Goal: Book appointment/travel/reservation

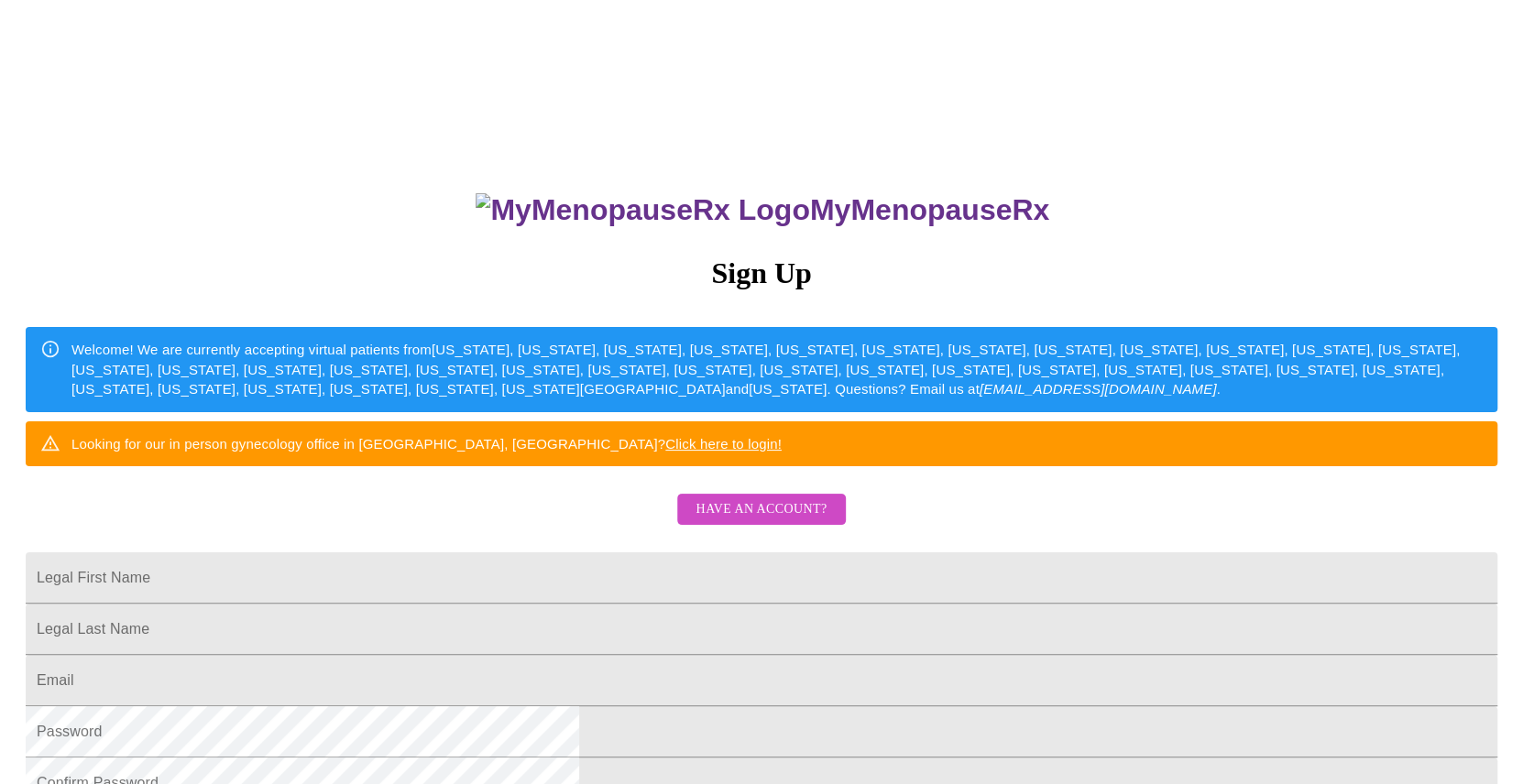
click at [772, 522] on span "Have an account?" at bounding box center [761, 509] width 131 height 23
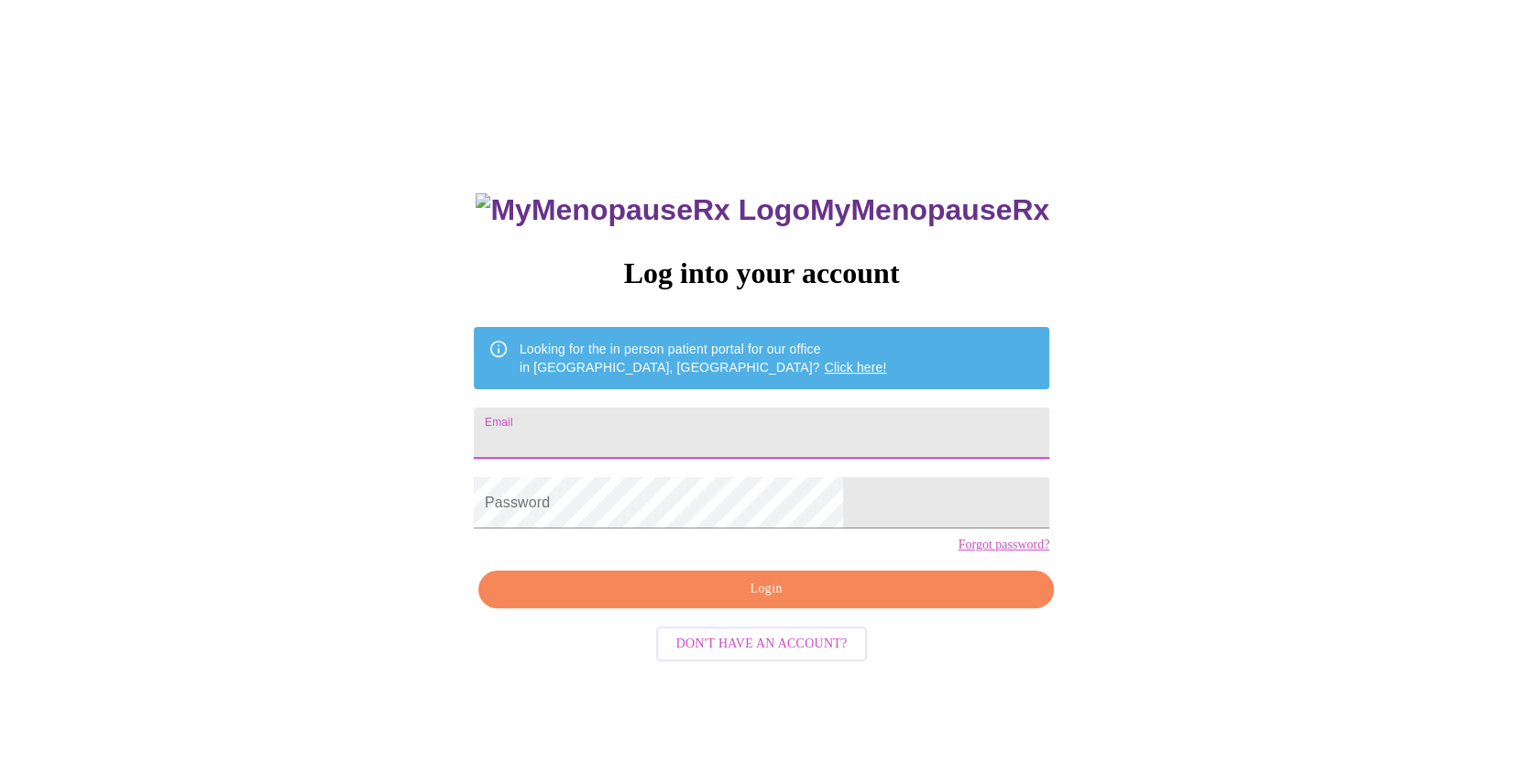
click at [754, 407] on input "Email" at bounding box center [761, 433] width 575 height 51
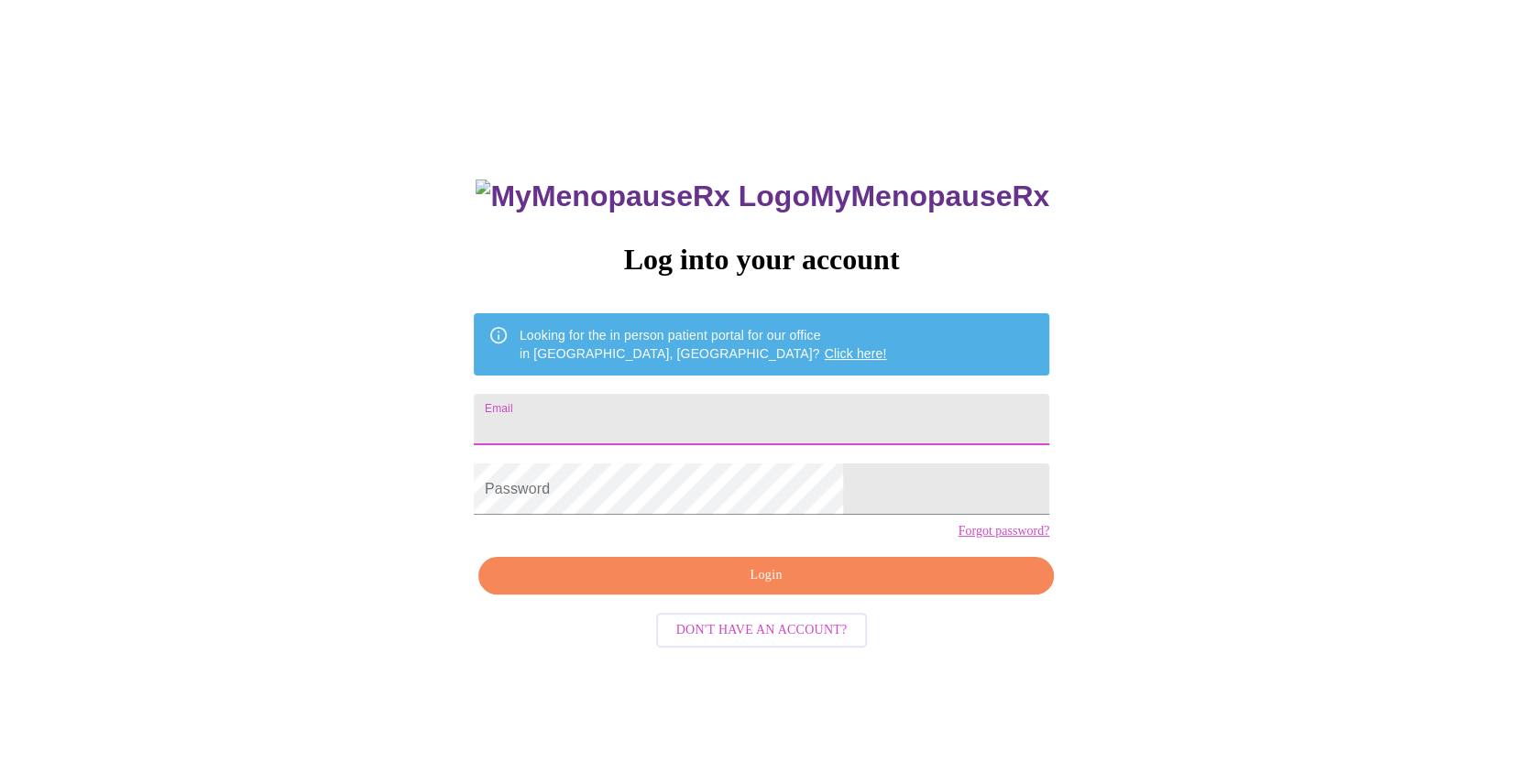
scroll to position [19, 0]
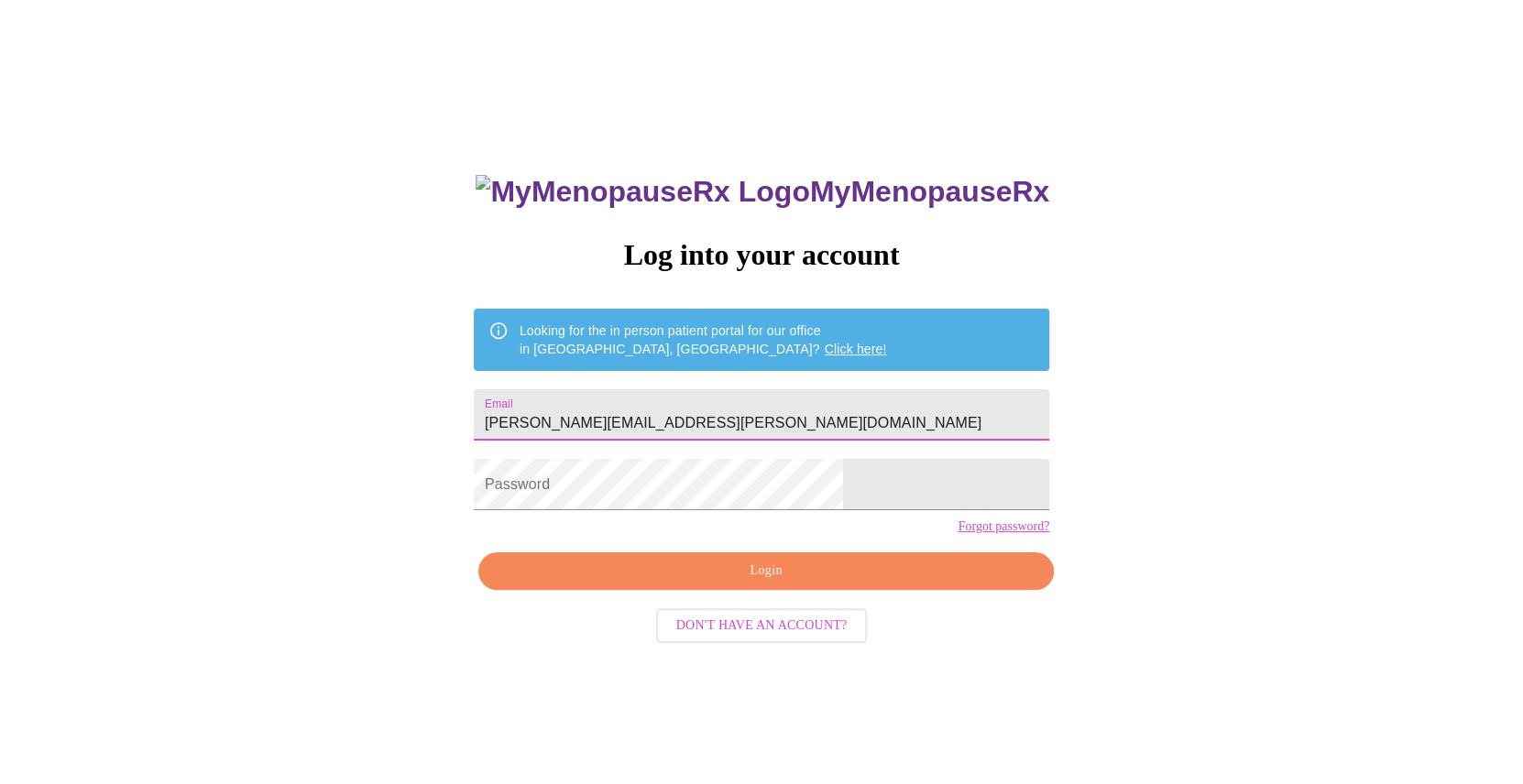
type input "[PERSON_NAME][EMAIL_ADDRESS][PERSON_NAME][DOMAIN_NAME]"
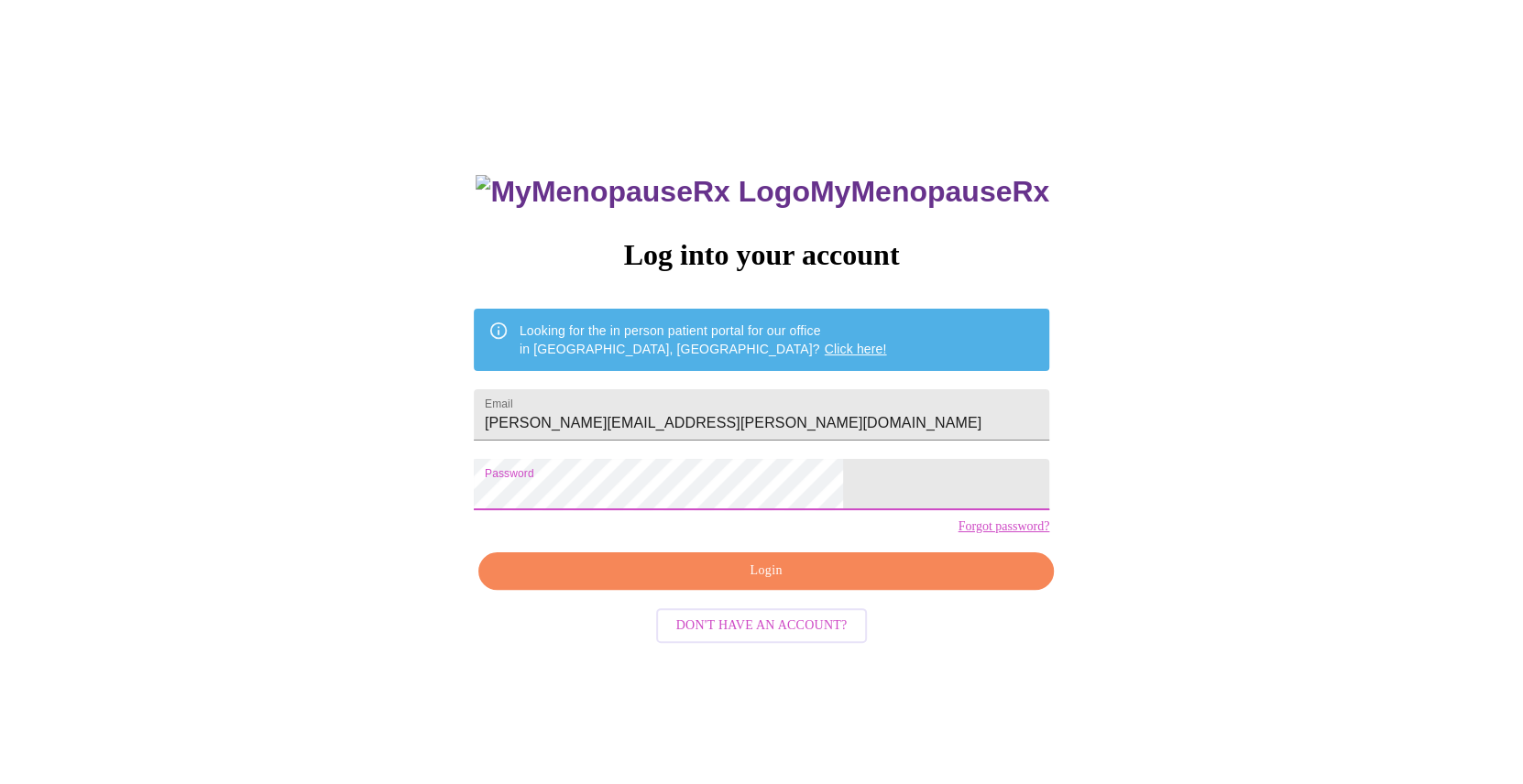
click at [744, 583] on span "Login" at bounding box center [765, 571] width 534 height 23
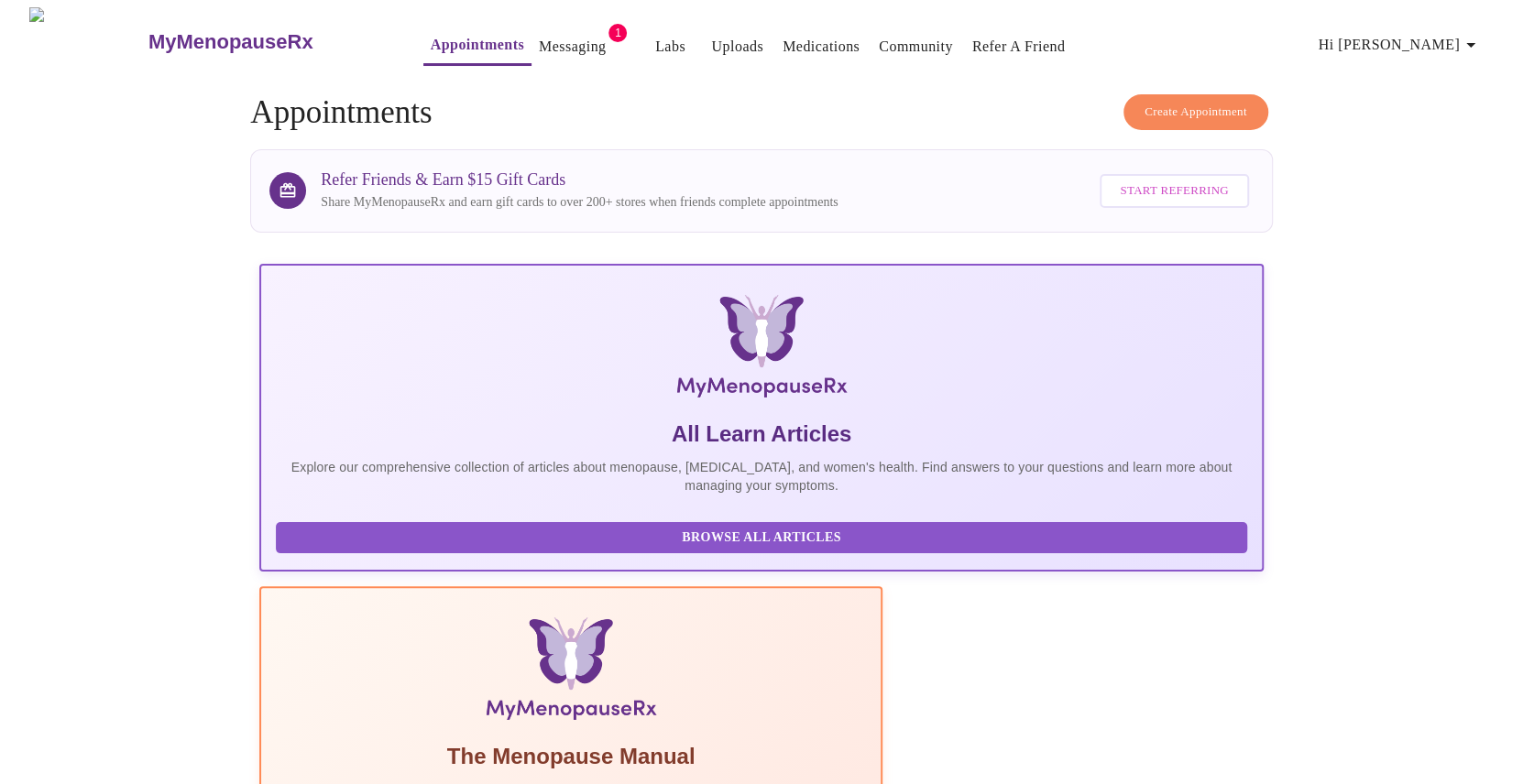
click at [539, 44] on link "Messaging" at bounding box center [572, 46] width 67 height 26
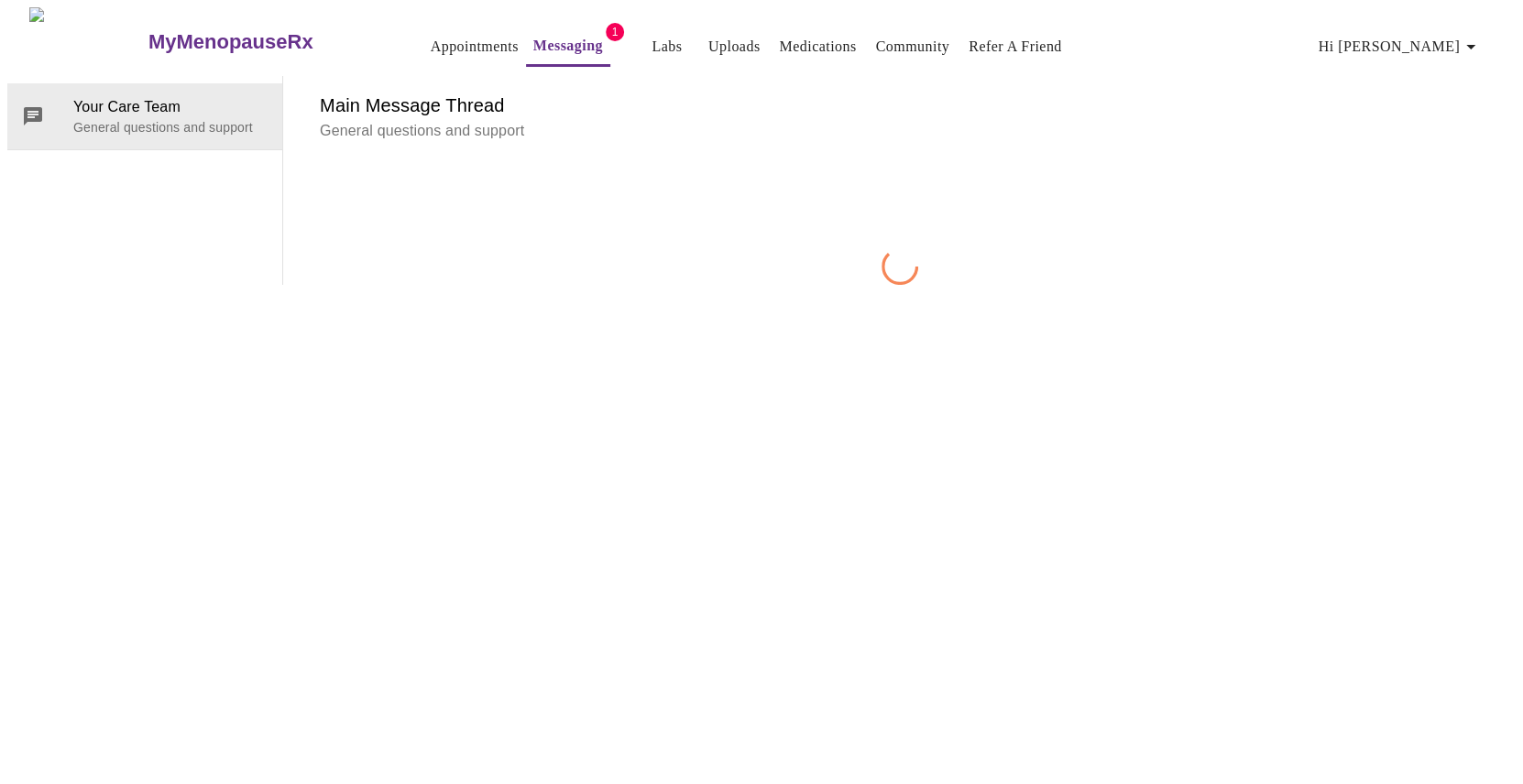
scroll to position [69, 0]
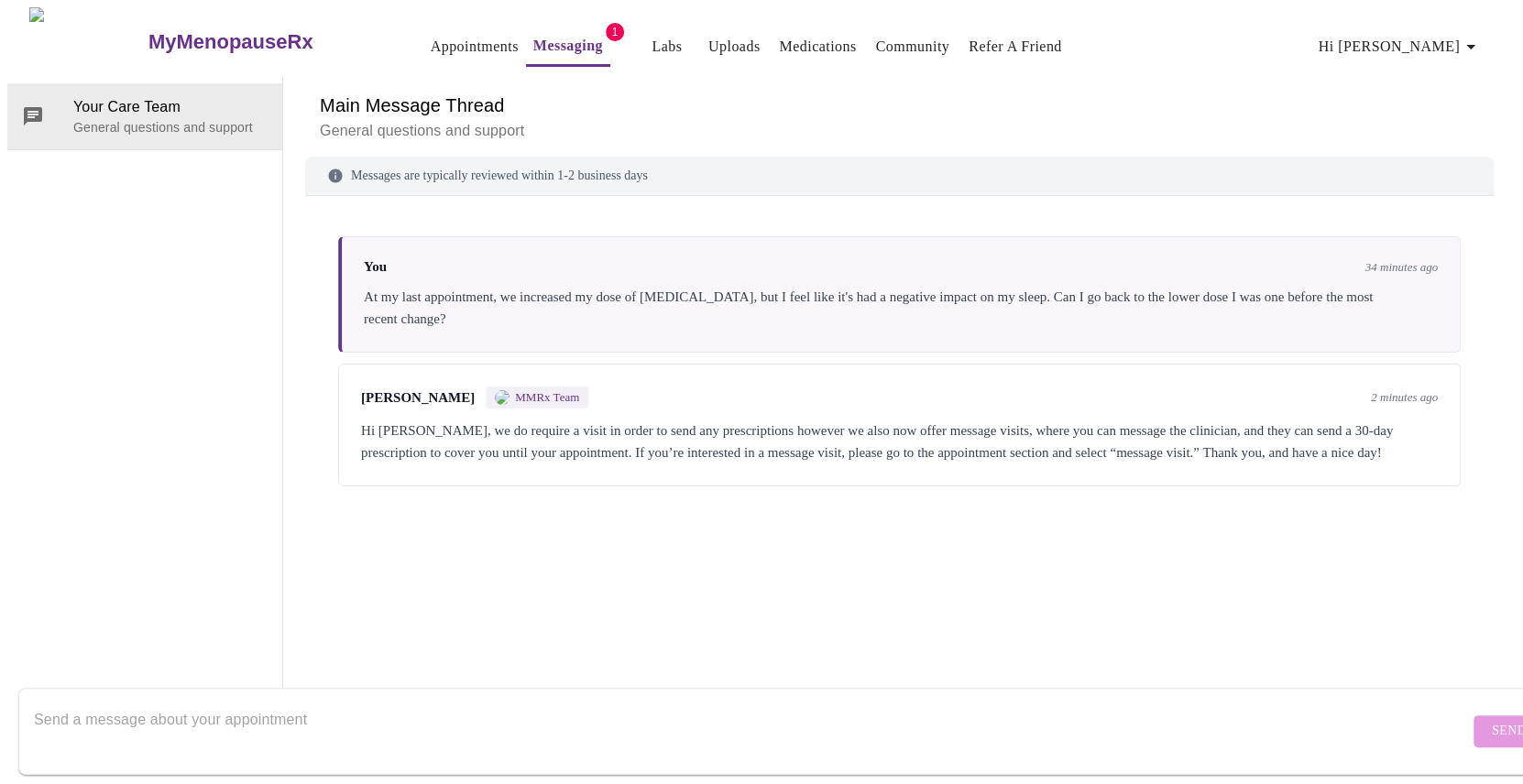
click at [512, 707] on textarea "Send a message about your appointment" at bounding box center [751, 731] width 1435 height 58
type textarea "Great, thank you for responding!"
click at [1492, 720] on span "Send" at bounding box center [1509, 731] width 35 height 23
click at [431, 40] on link "Appointments" at bounding box center [474, 46] width 88 height 26
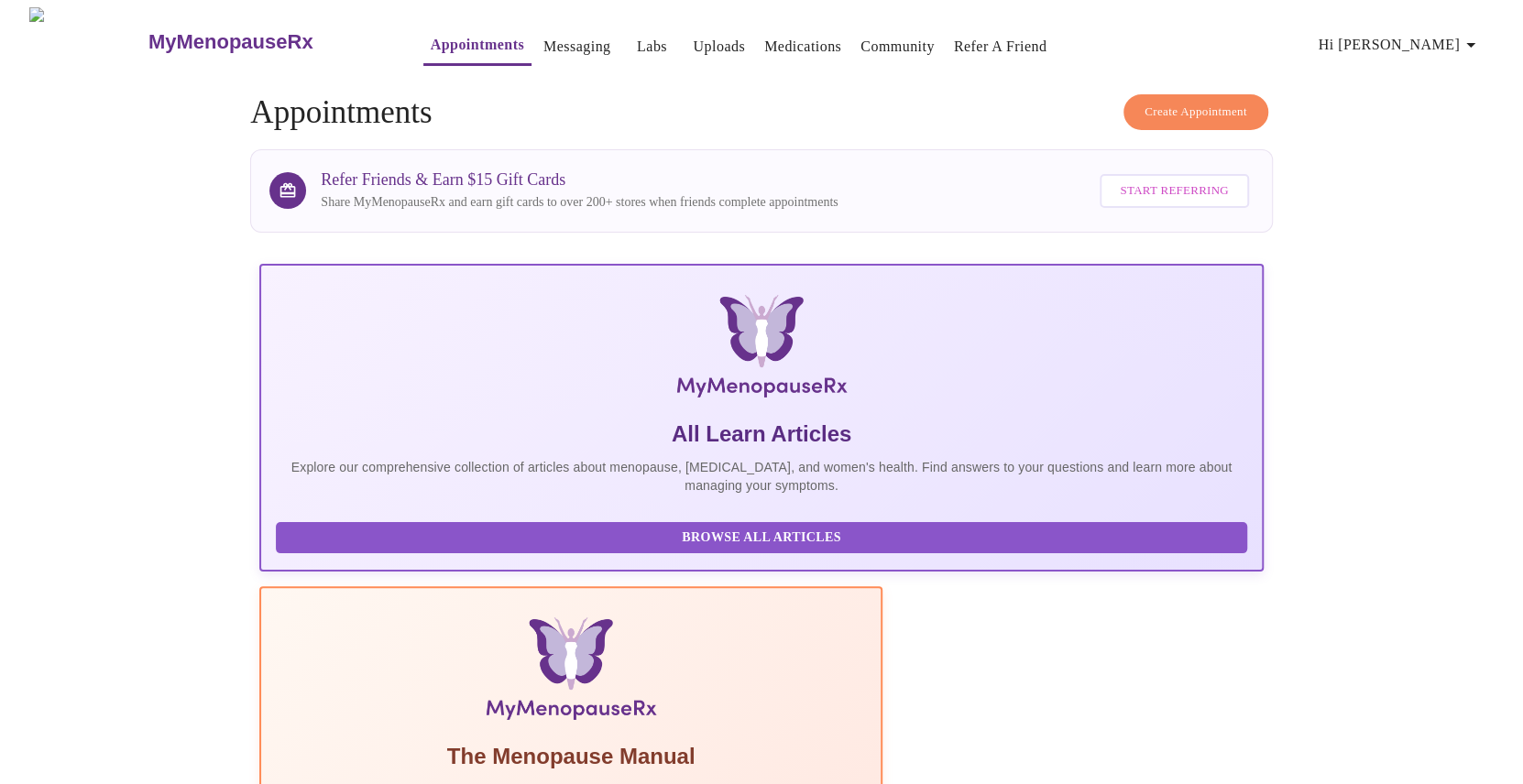
click at [1201, 103] on span "Create Appointment" at bounding box center [1196, 111] width 103 height 21
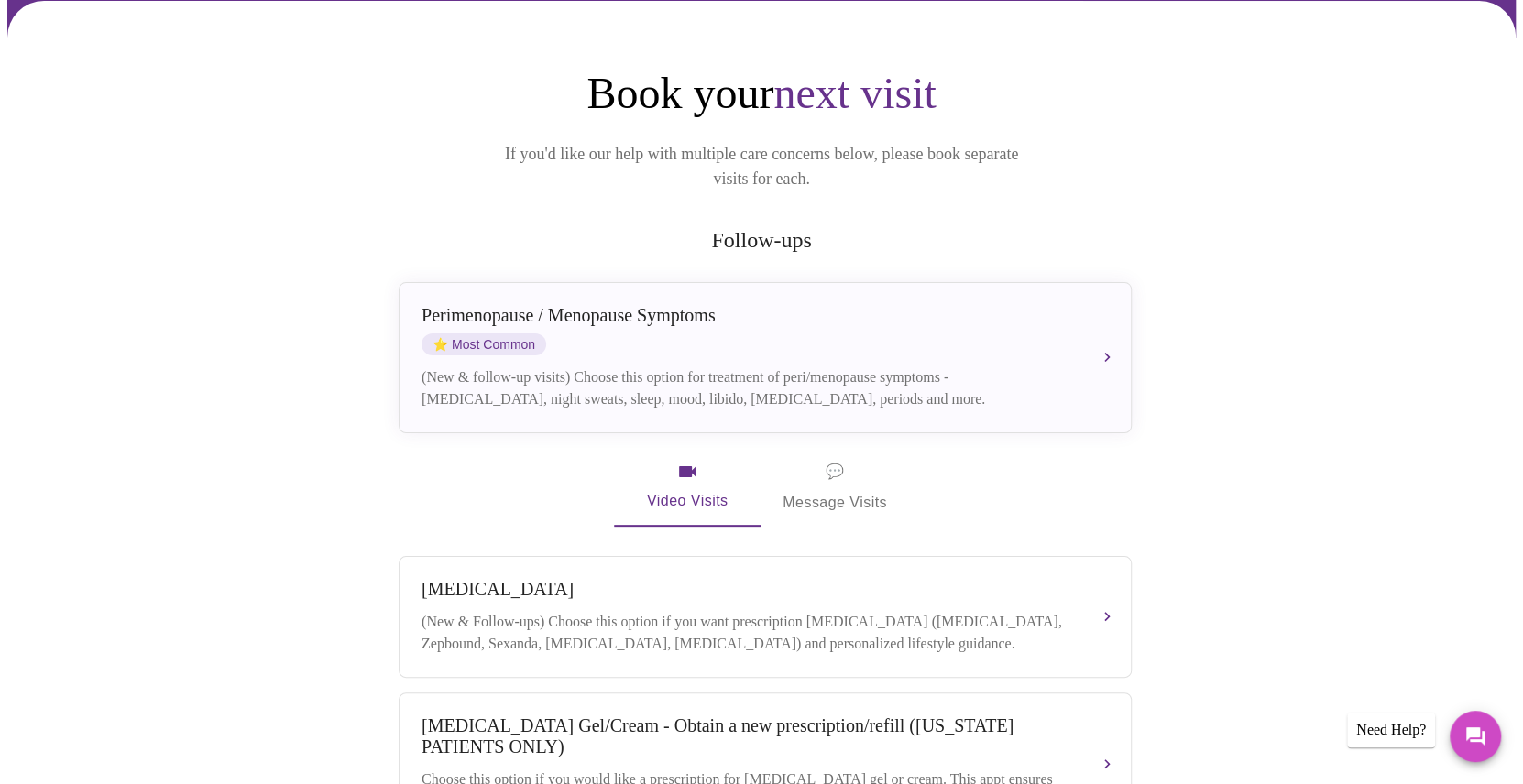
scroll to position [275, 0]
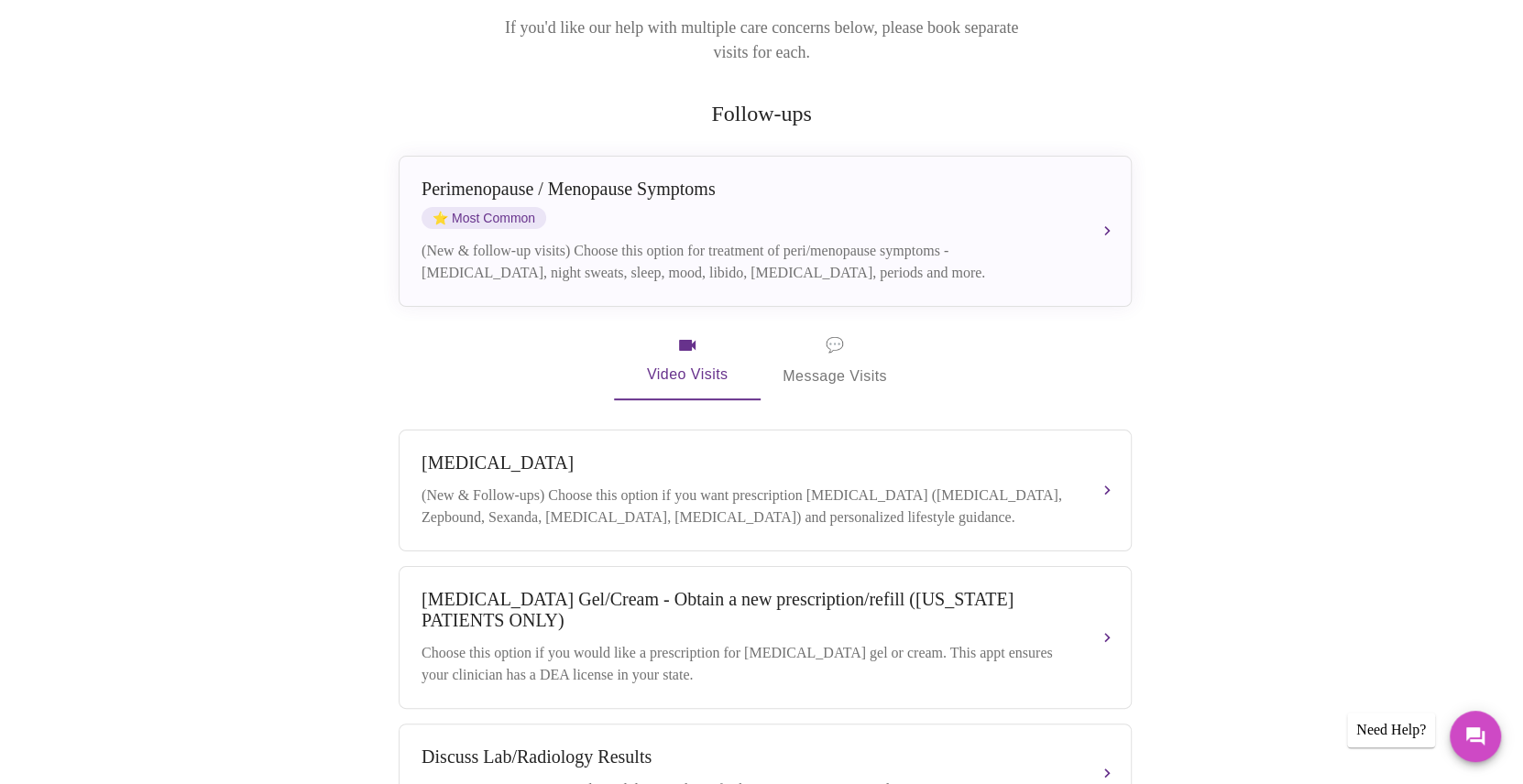
click at [822, 340] on span "💬 Message Visits" at bounding box center [834, 361] width 105 height 57
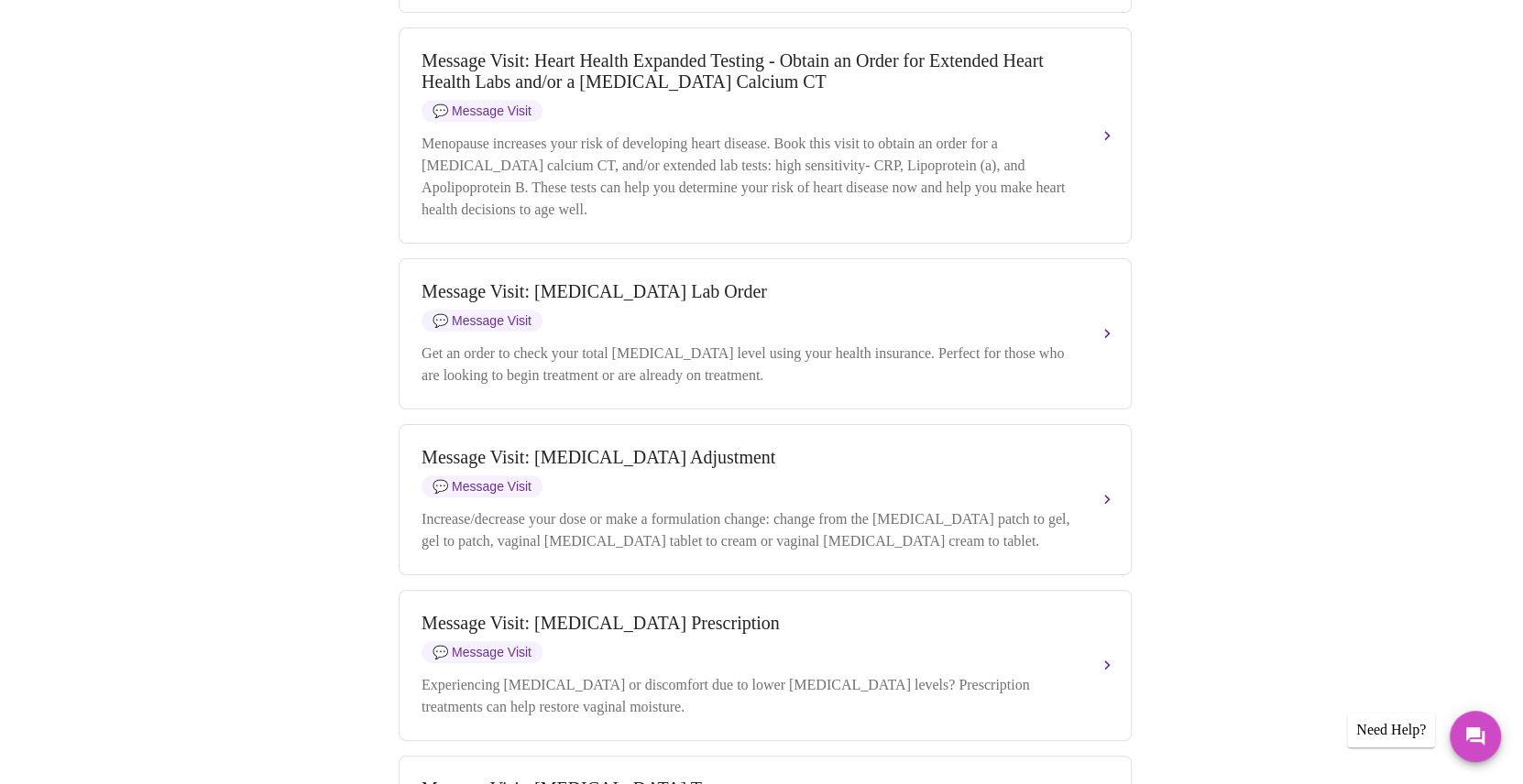
scroll to position [1030, 0]
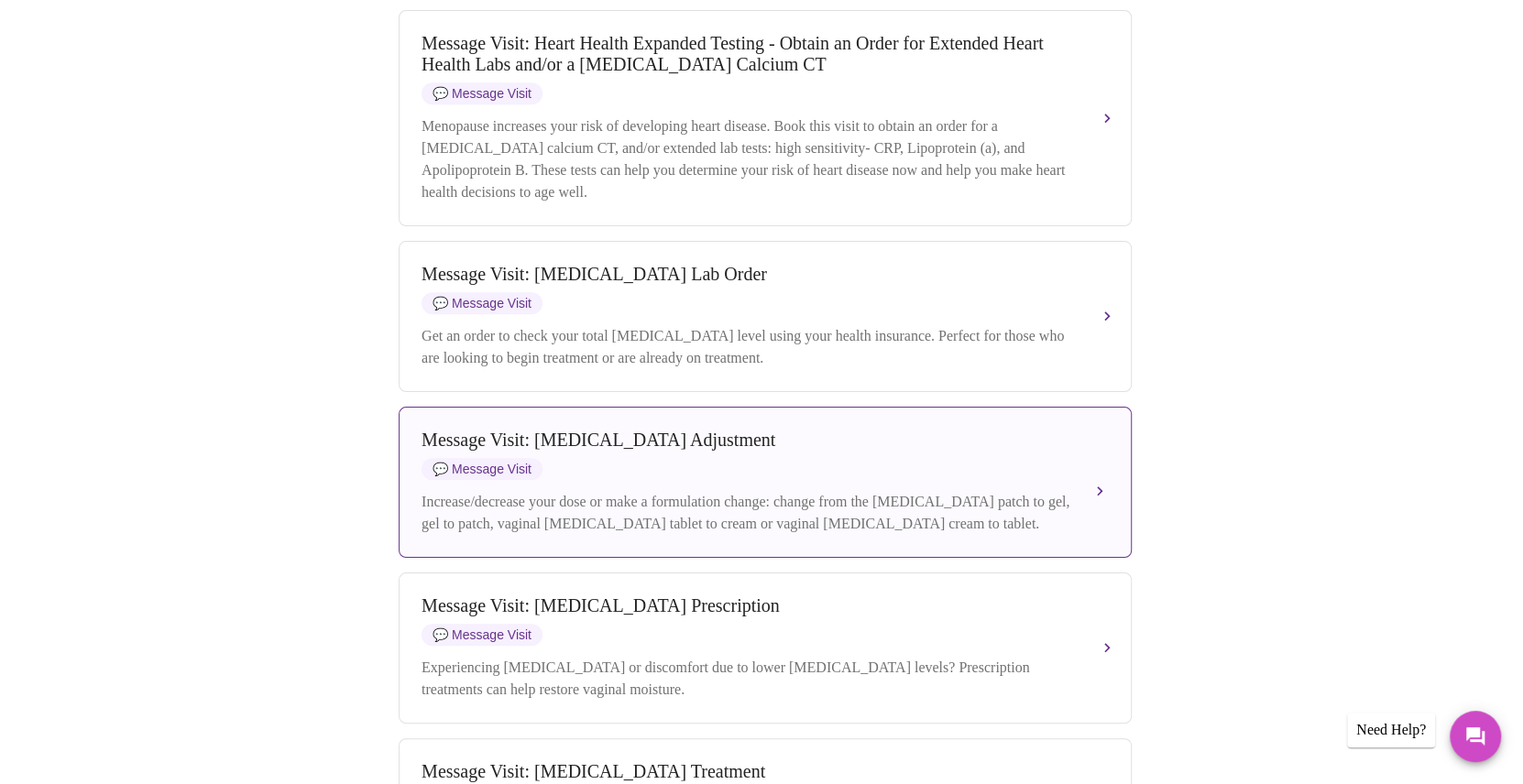
click at [847, 480] on div "Message Visit: [MEDICAL_DATA] Adjustment 💬 Message Visit" at bounding box center [747, 455] width 651 height 50
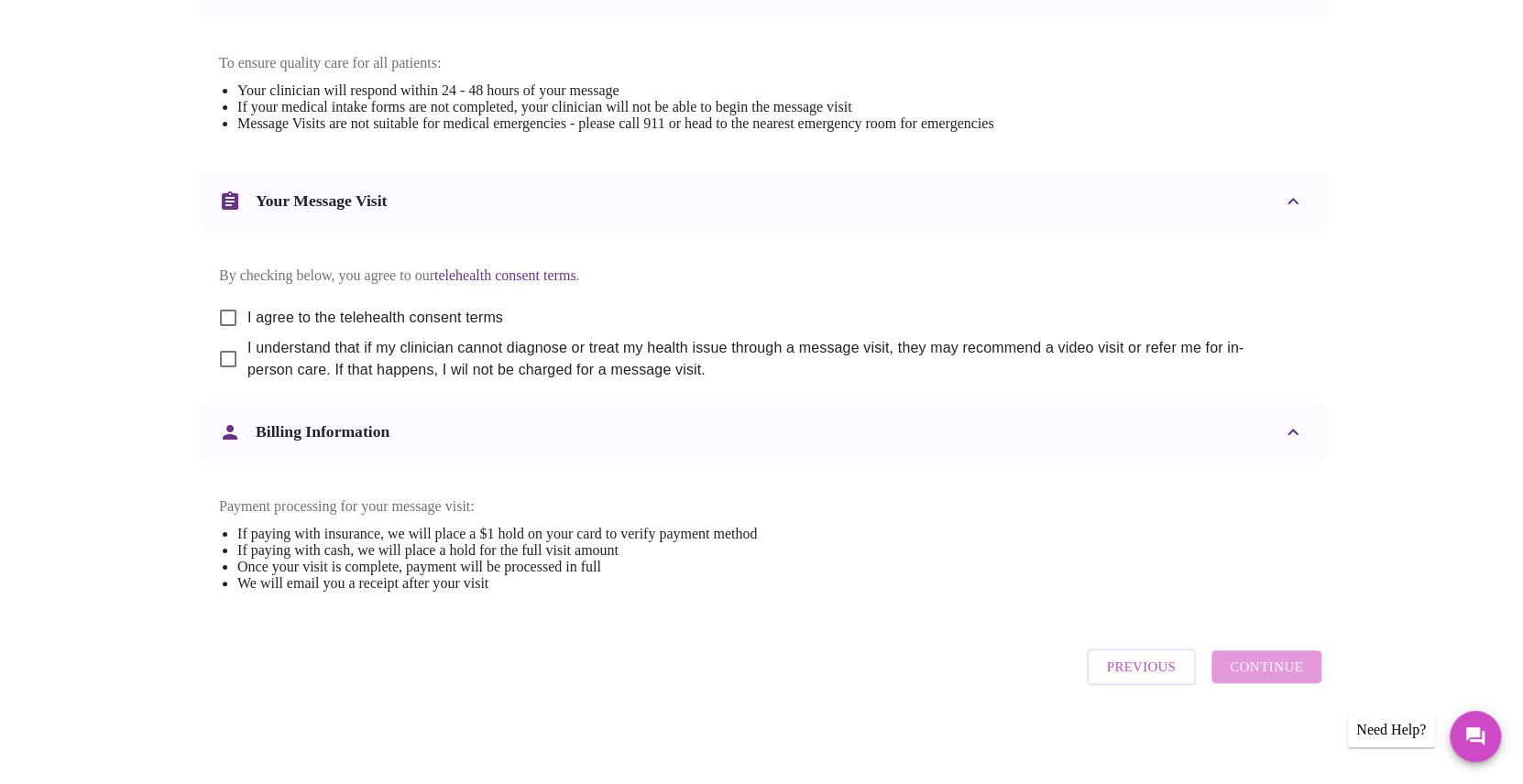
scroll to position [834, 0]
click at [226, 299] on input "I agree to the telehealth consent terms" at bounding box center [228, 318] width 38 height 38
checkbox input "true"
click at [223, 342] on input "I understand that if my clinician cannot diagnose or treat my health issue thro…" at bounding box center [228, 359] width 38 height 38
checkbox input "true"
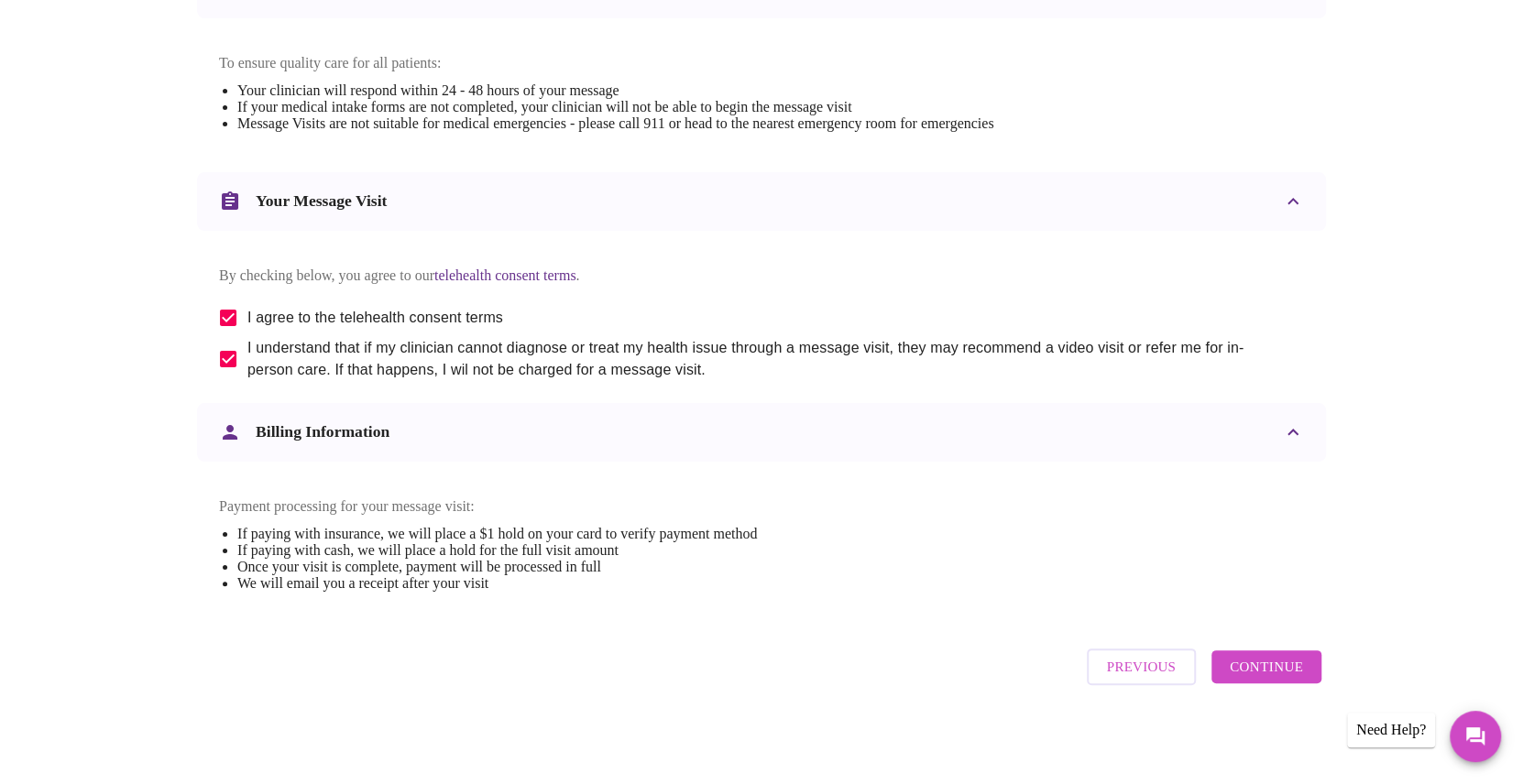
click at [1278, 677] on span "Continue" at bounding box center [1267, 667] width 73 height 24
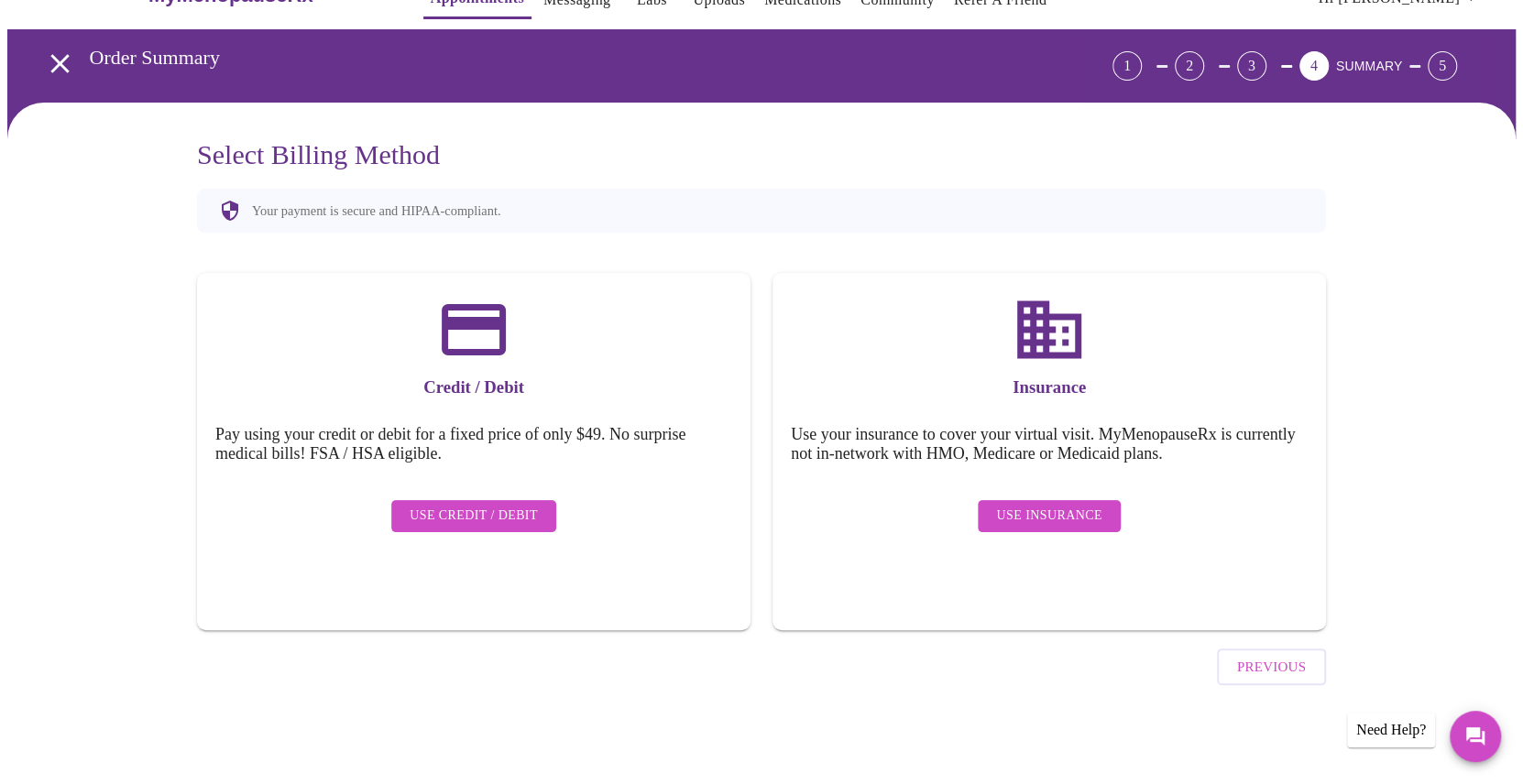
scroll to position [0, 0]
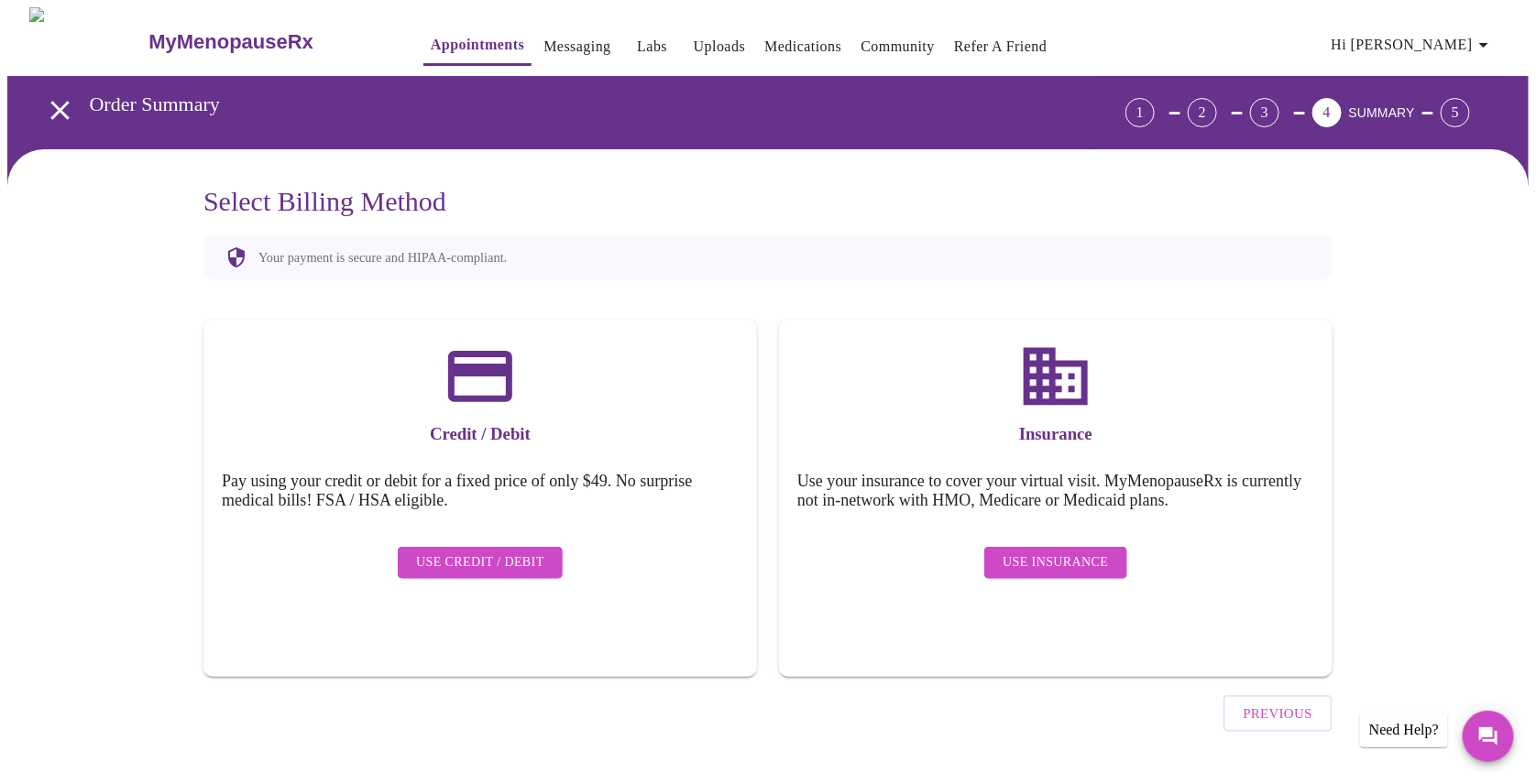
click at [1058, 551] on span "Use Insurance" at bounding box center [1055, 562] width 106 height 23
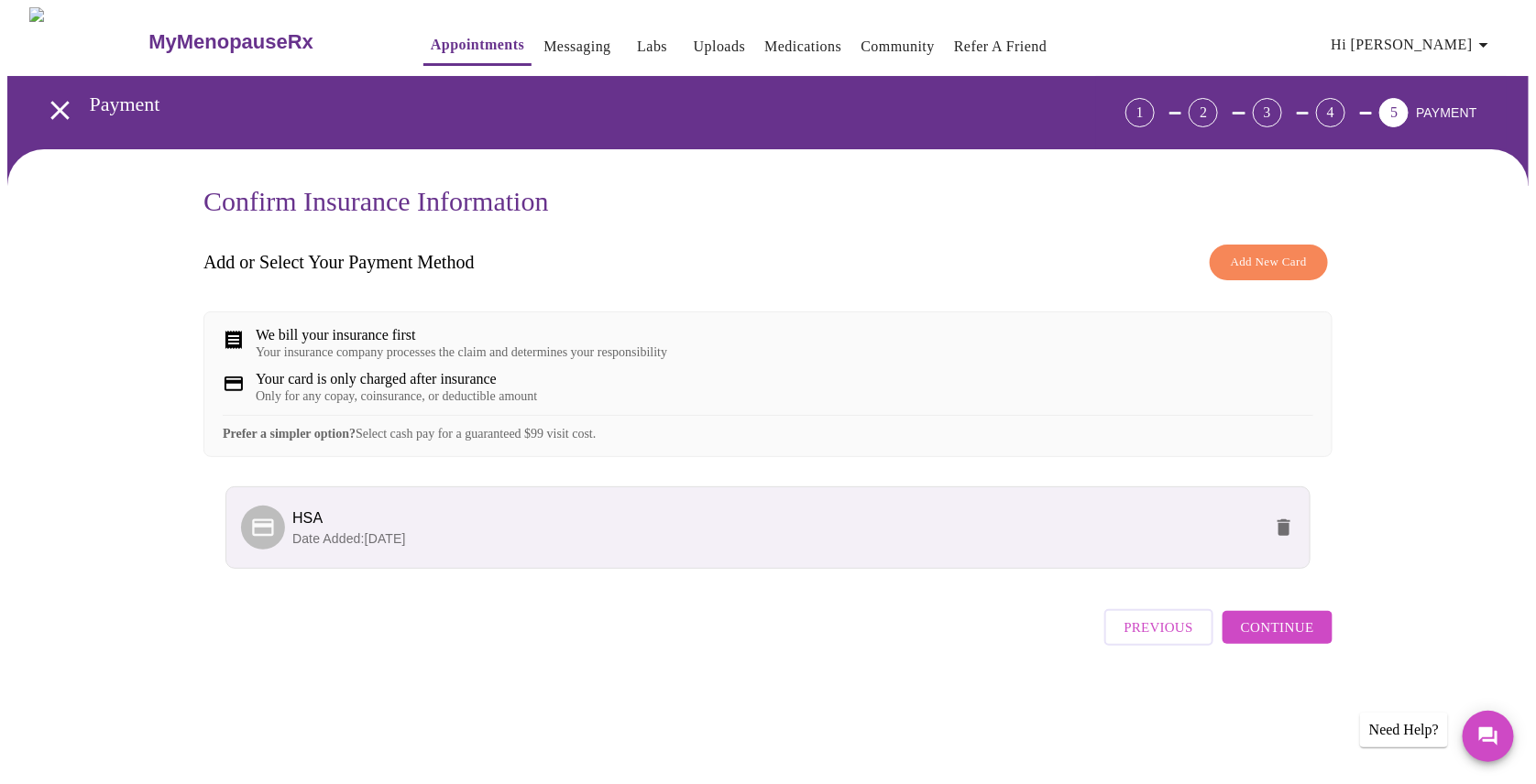
click at [1489, 34] on icon "button" at bounding box center [1484, 44] width 22 height 22
click at [1454, 136] on li "Log out" at bounding box center [1453, 137] width 84 height 33
